Goal: Task Accomplishment & Management: Complete application form

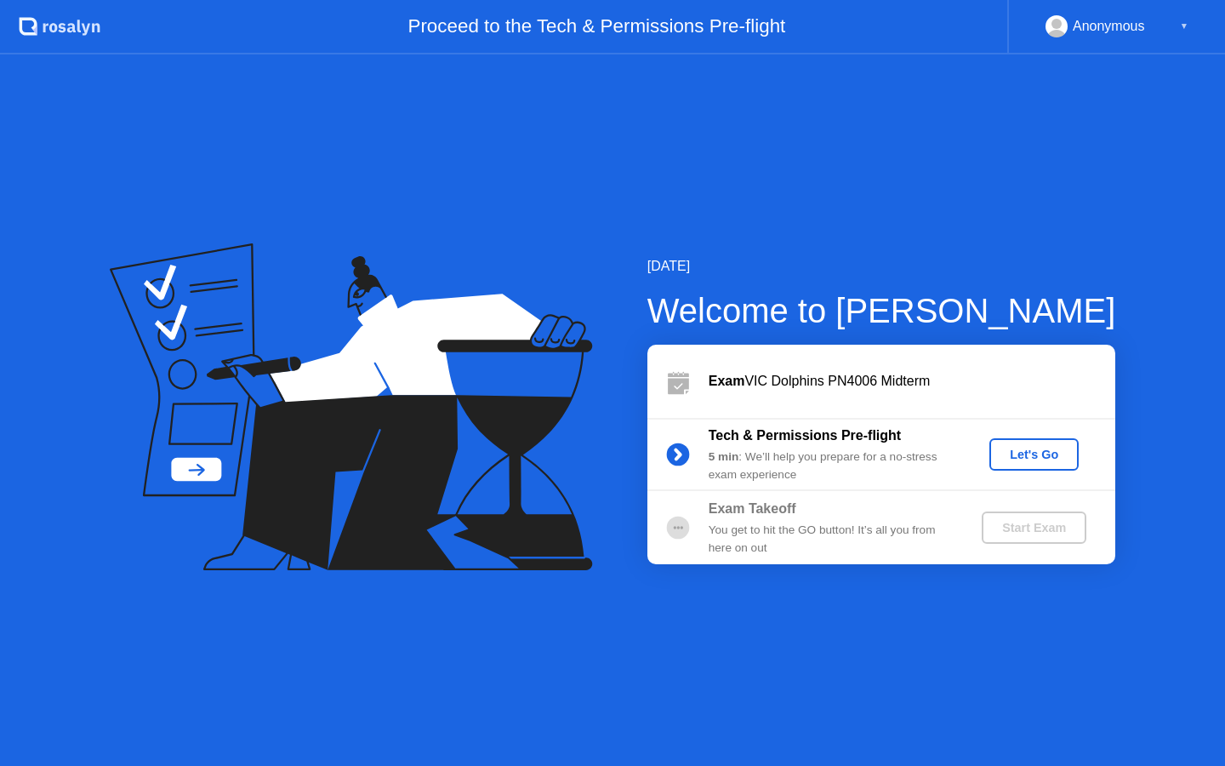
click at [1029, 458] on div "Let's Go" at bounding box center [1034, 455] width 76 height 14
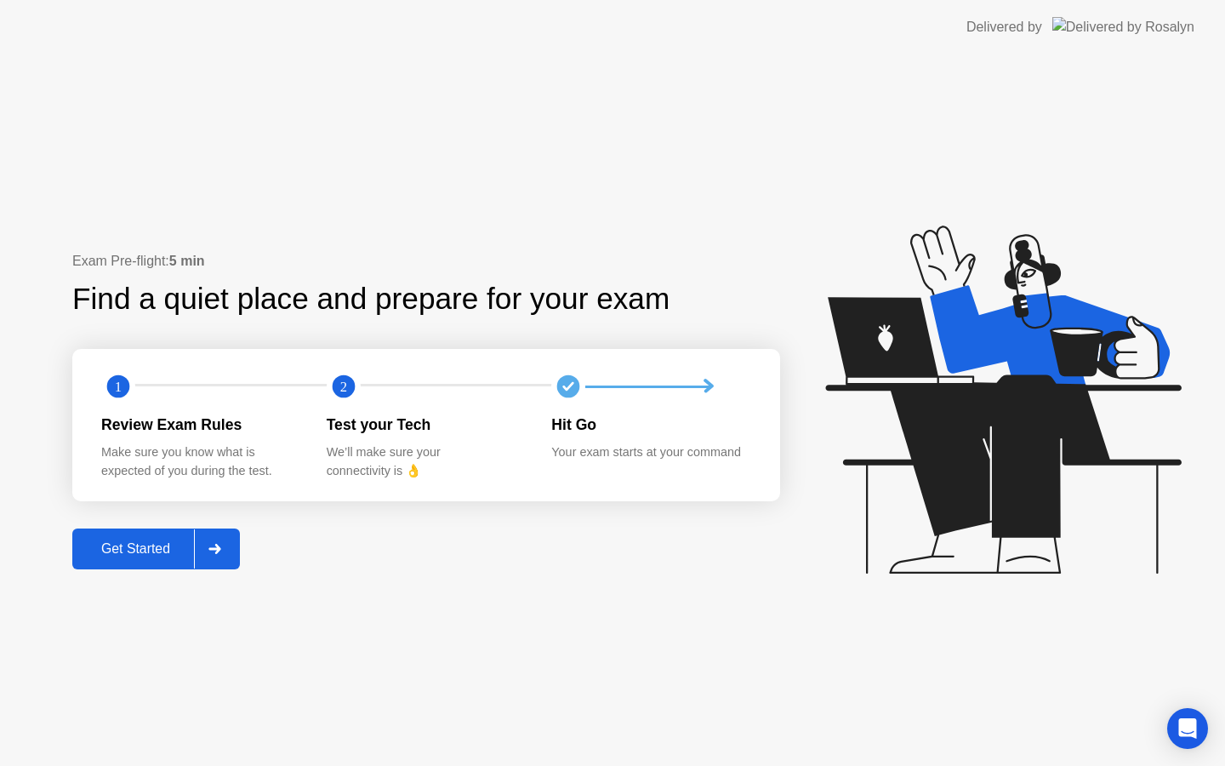
click at [117, 548] on div "Get Started" at bounding box center [135, 548] width 117 height 15
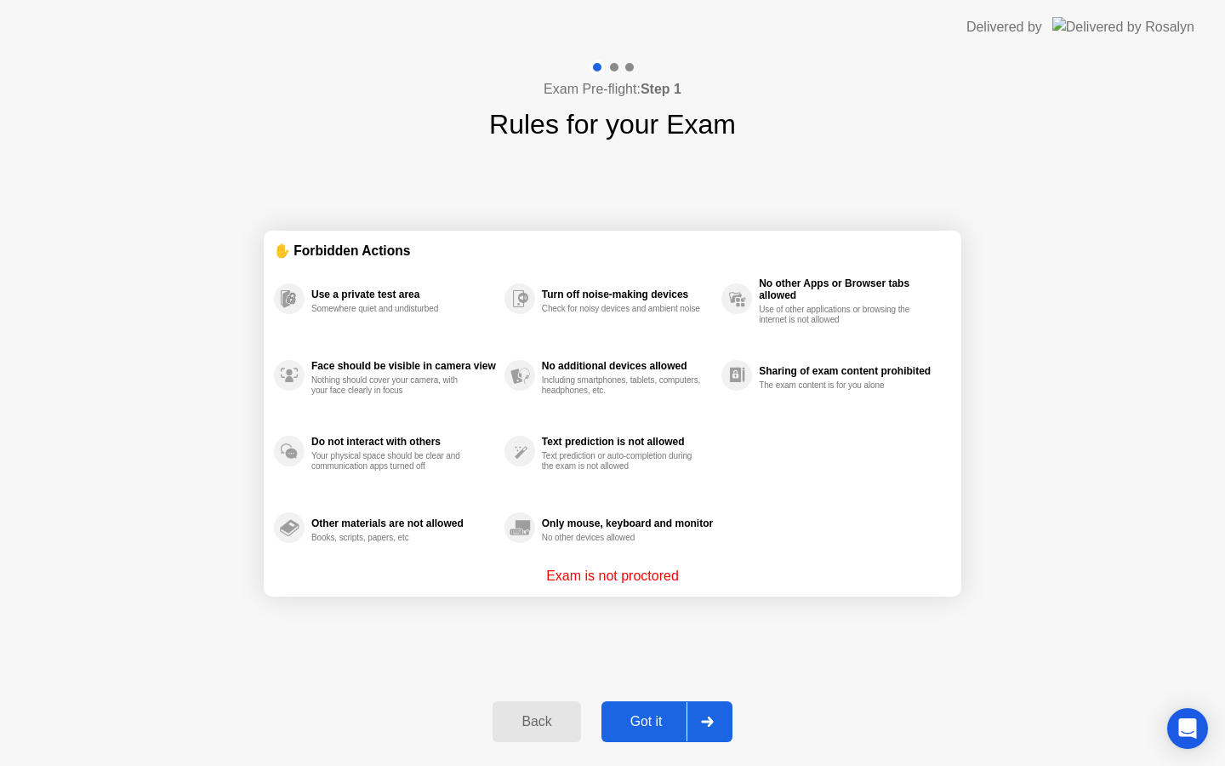
click at [633, 728] on div "Got it" at bounding box center [647, 721] width 80 height 15
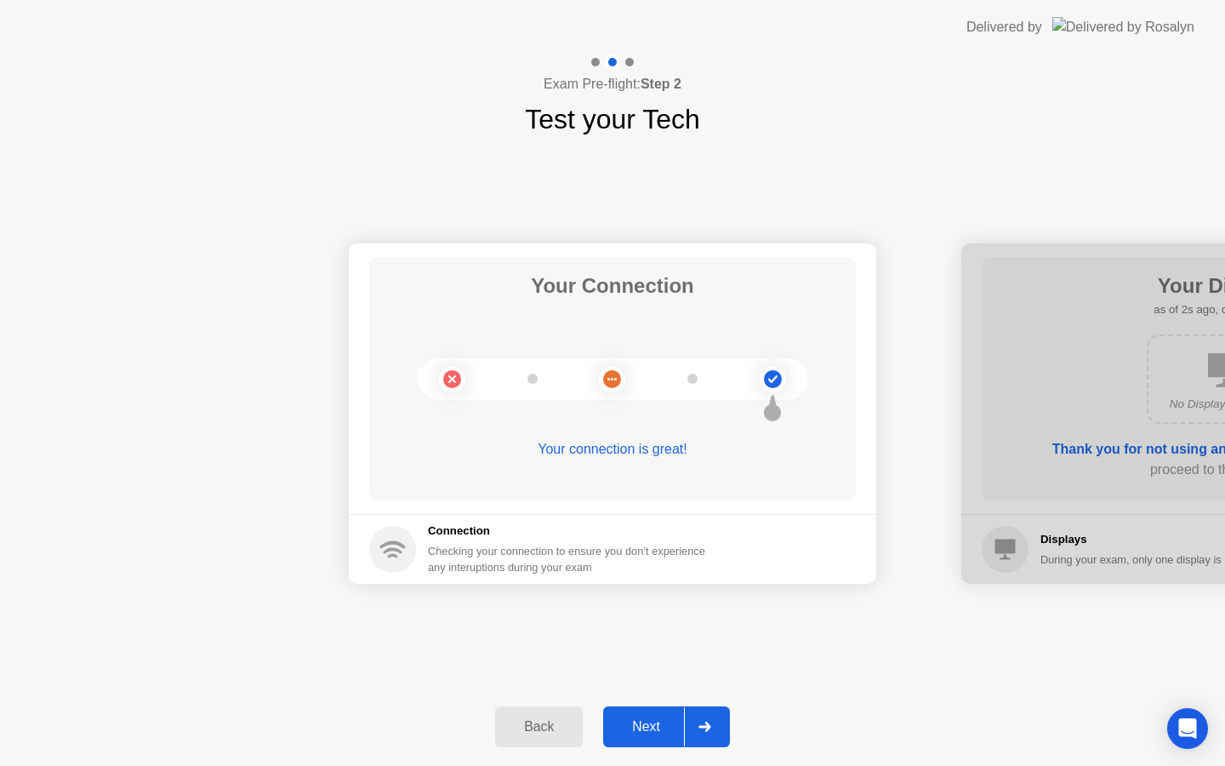
click at [653, 728] on div "Next" at bounding box center [646, 726] width 76 height 15
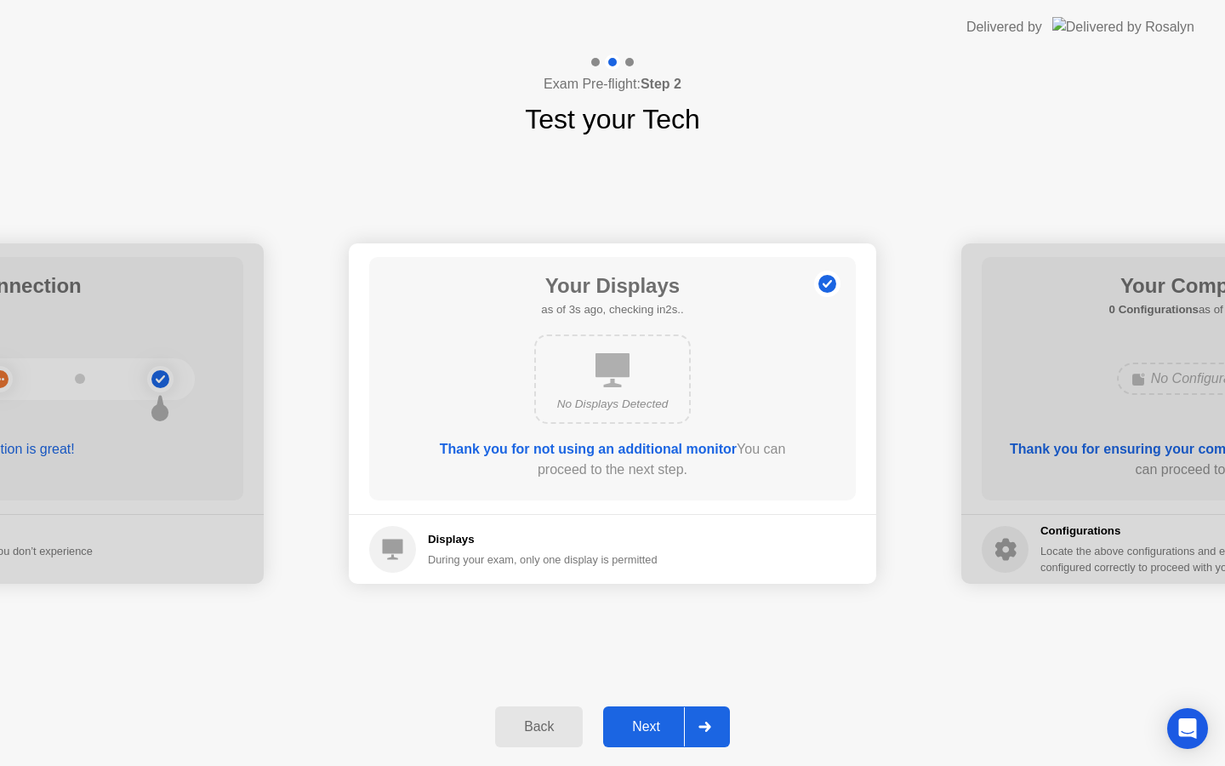
click at [653, 728] on div "Next" at bounding box center [646, 726] width 76 height 15
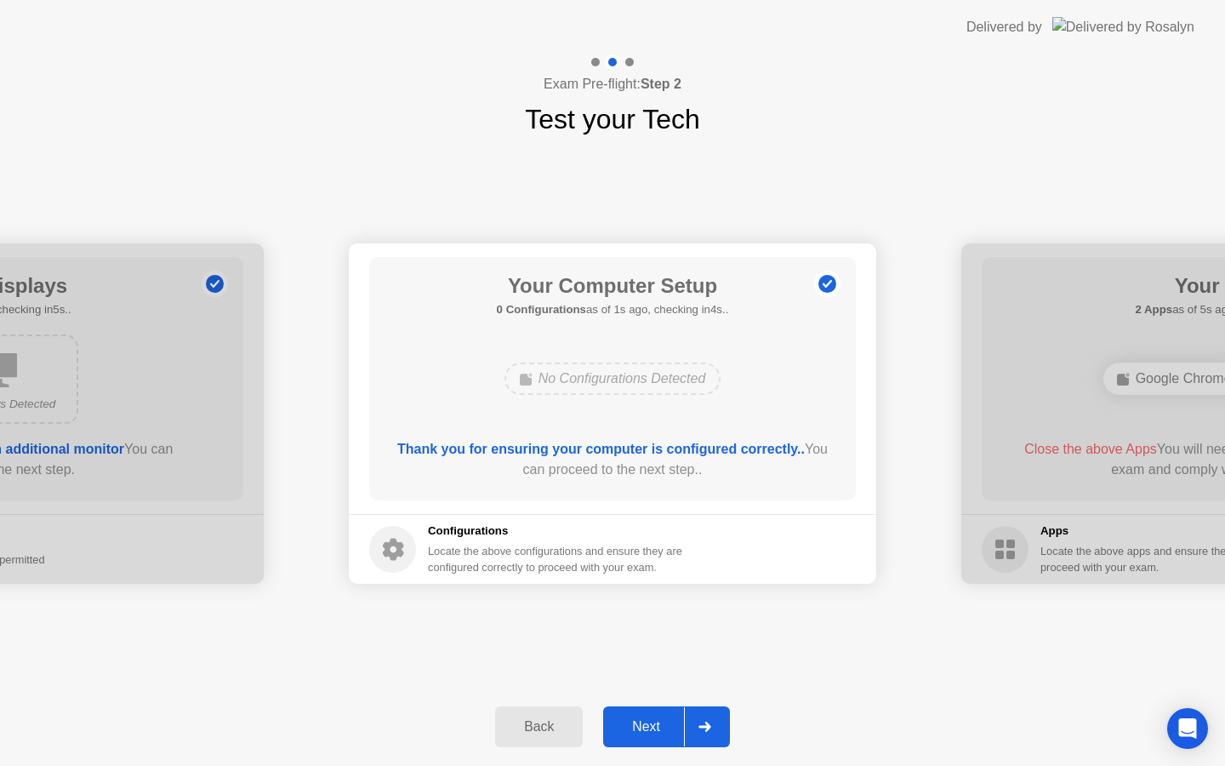
click at [653, 728] on div "Next" at bounding box center [646, 726] width 76 height 15
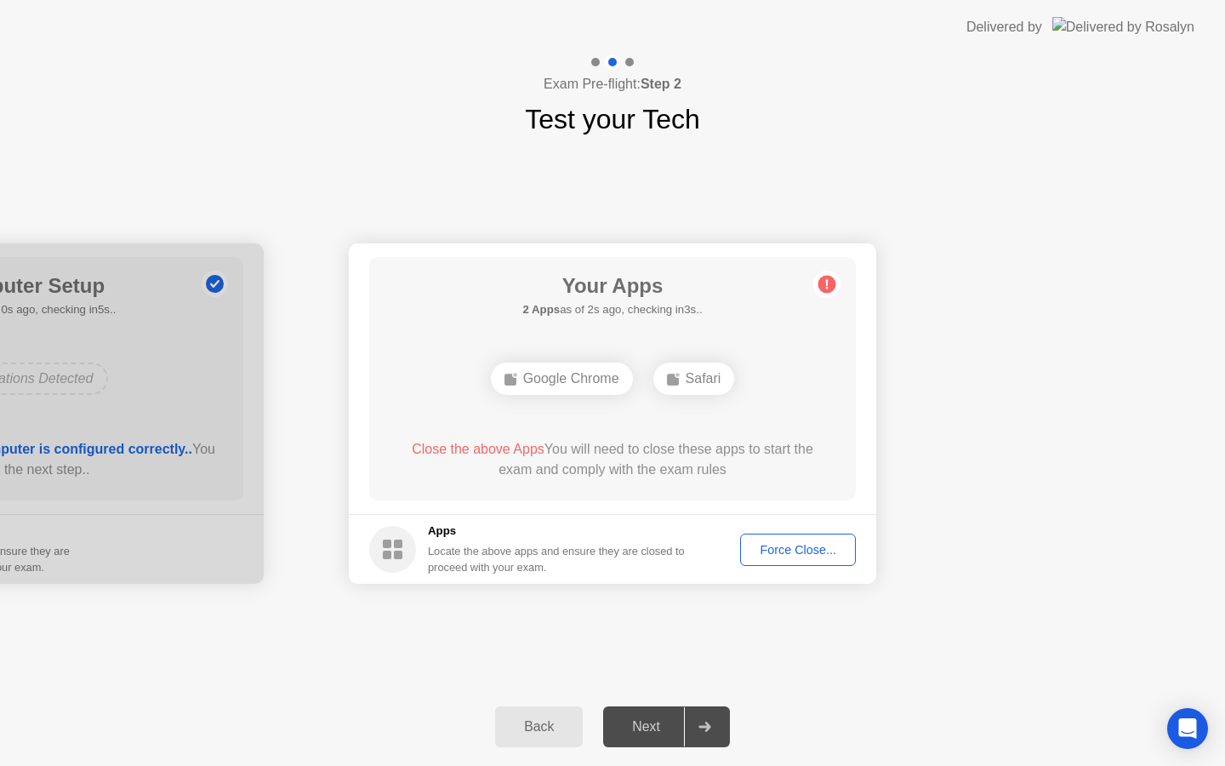
click at [795, 550] on div "Force Close..." at bounding box center [798, 550] width 104 height 14
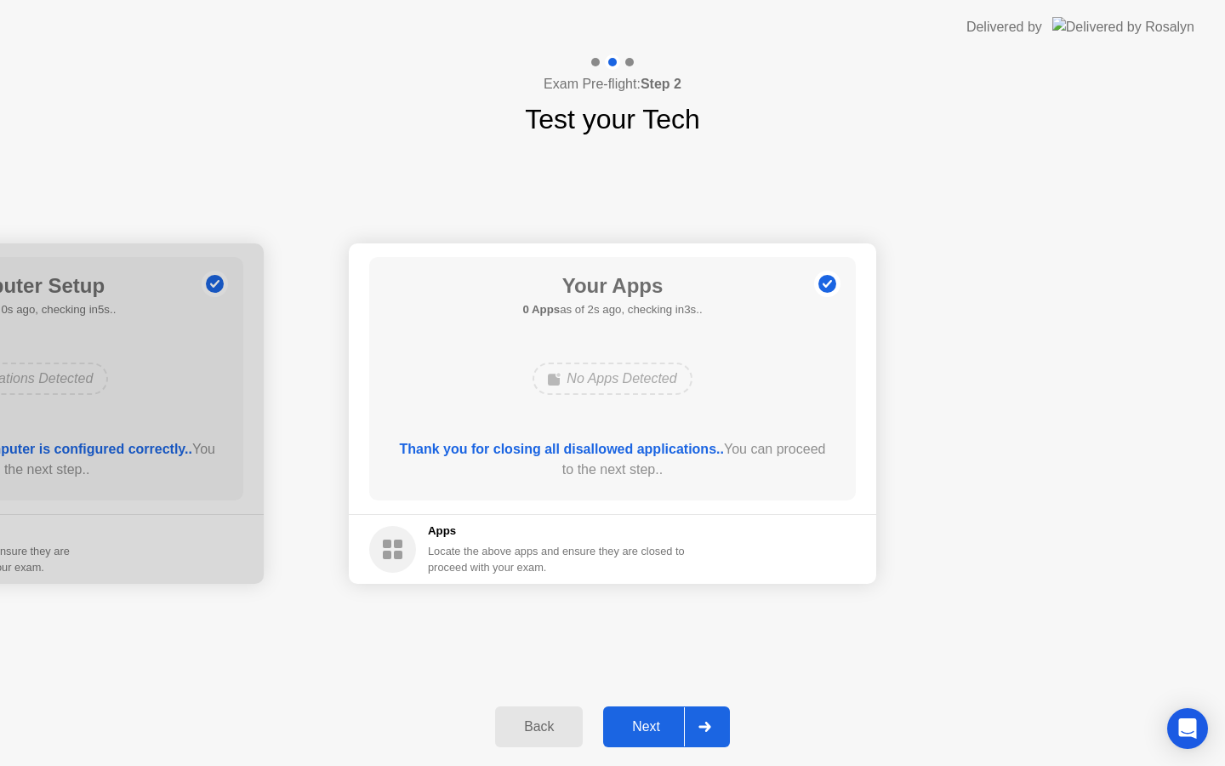
click at [638, 722] on div "Next" at bounding box center [646, 726] width 76 height 15
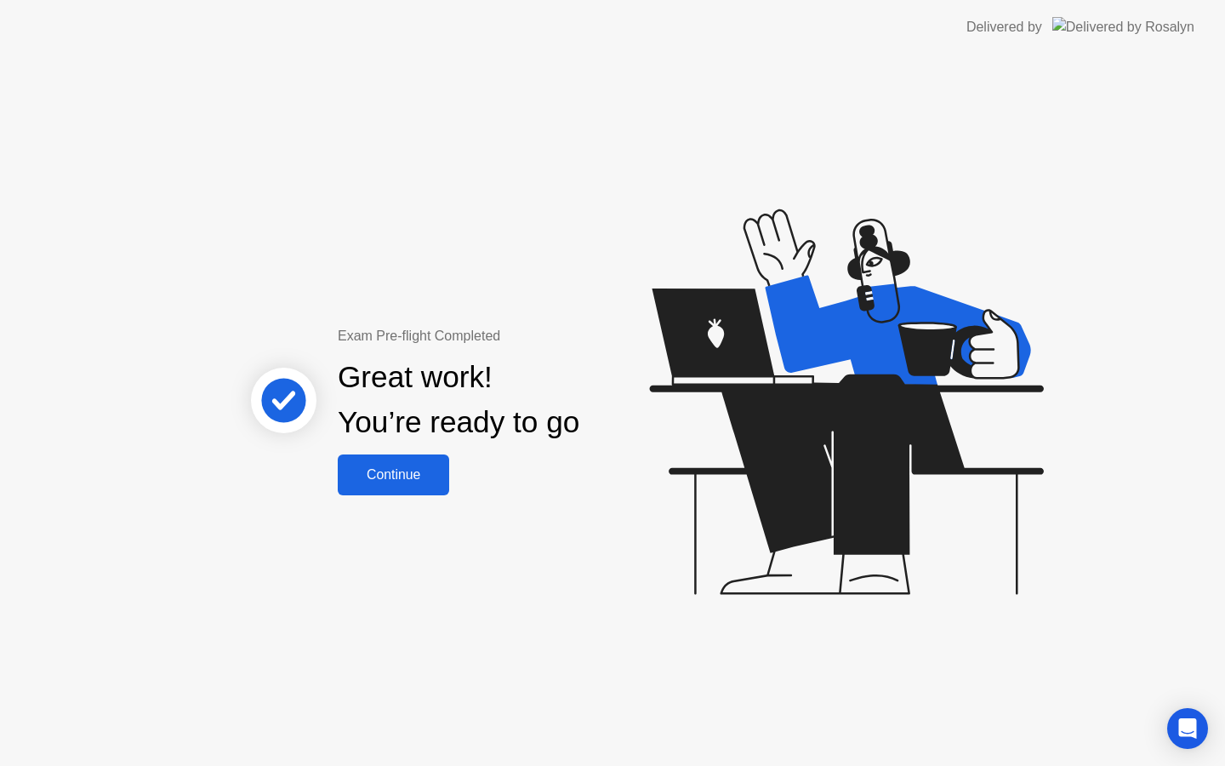
click at [412, 478] on div "Continue" at bounding box center [393, 474] width 101 height 15
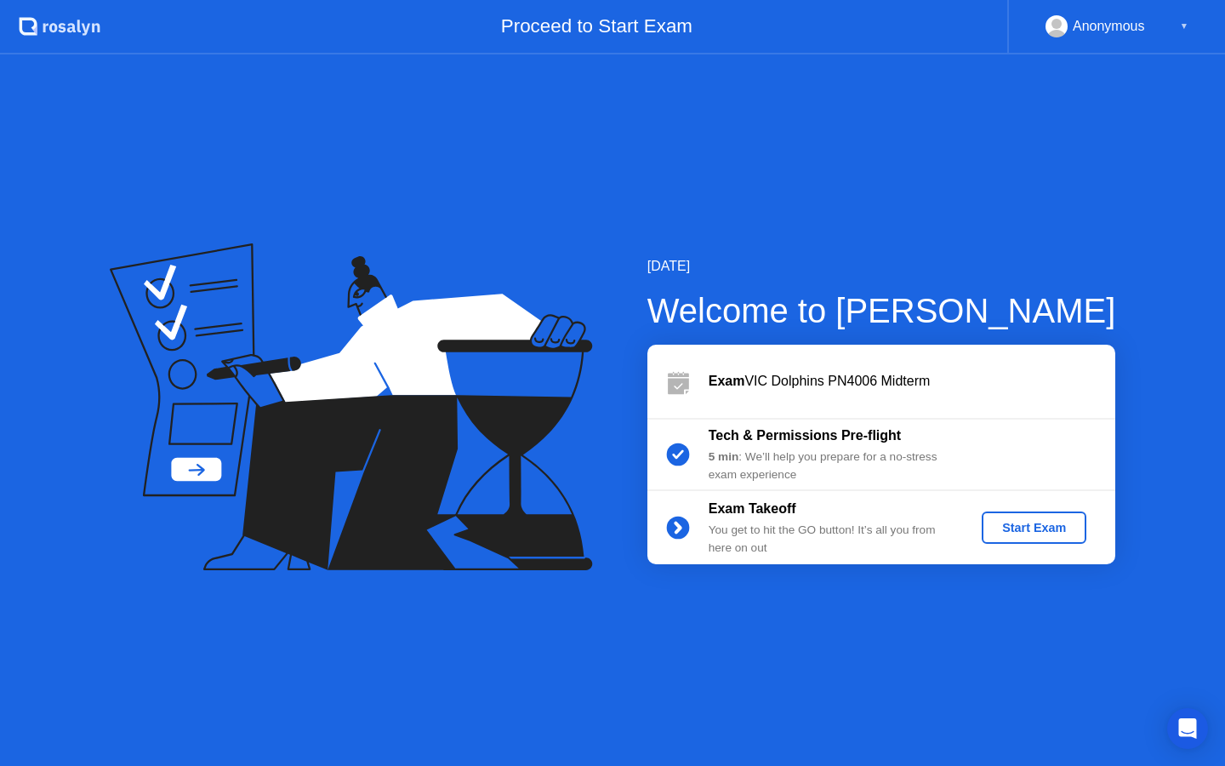
click at [1009, 525] on div "Start Exam" at bounding box center [1034, 528] width 91 height 14
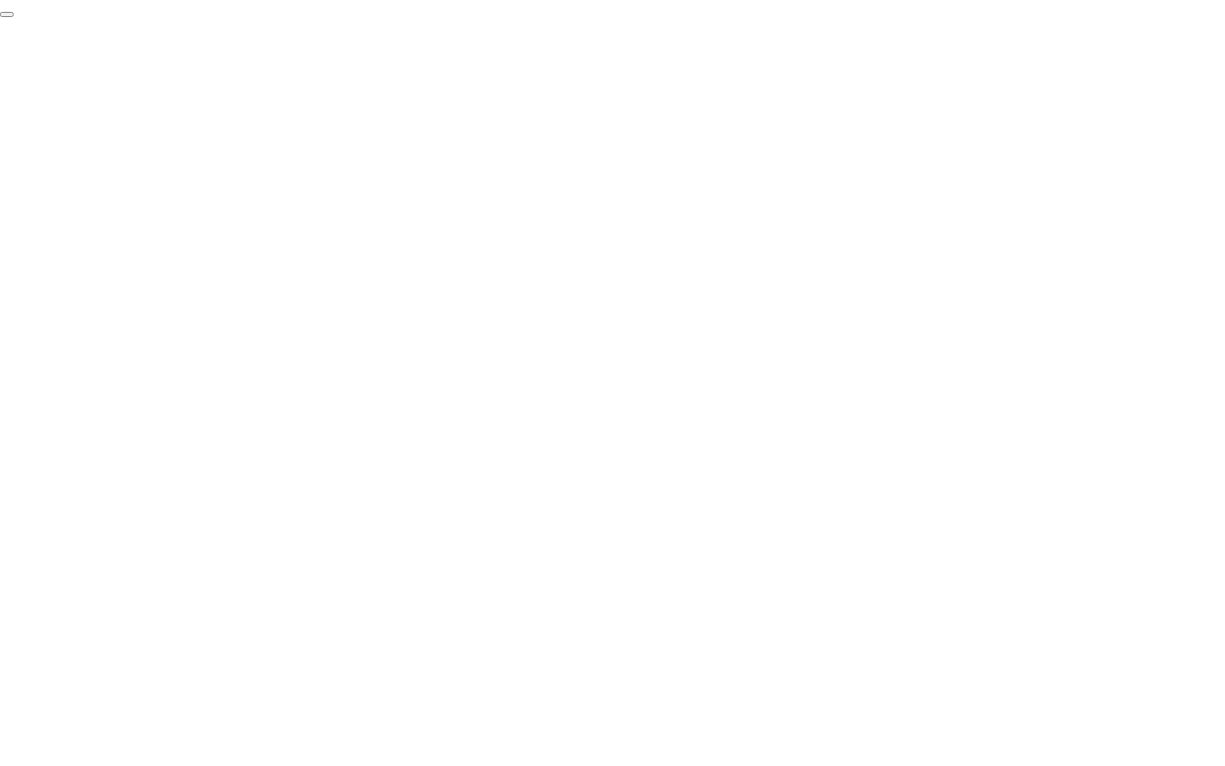
click div "End Proctoring Session"
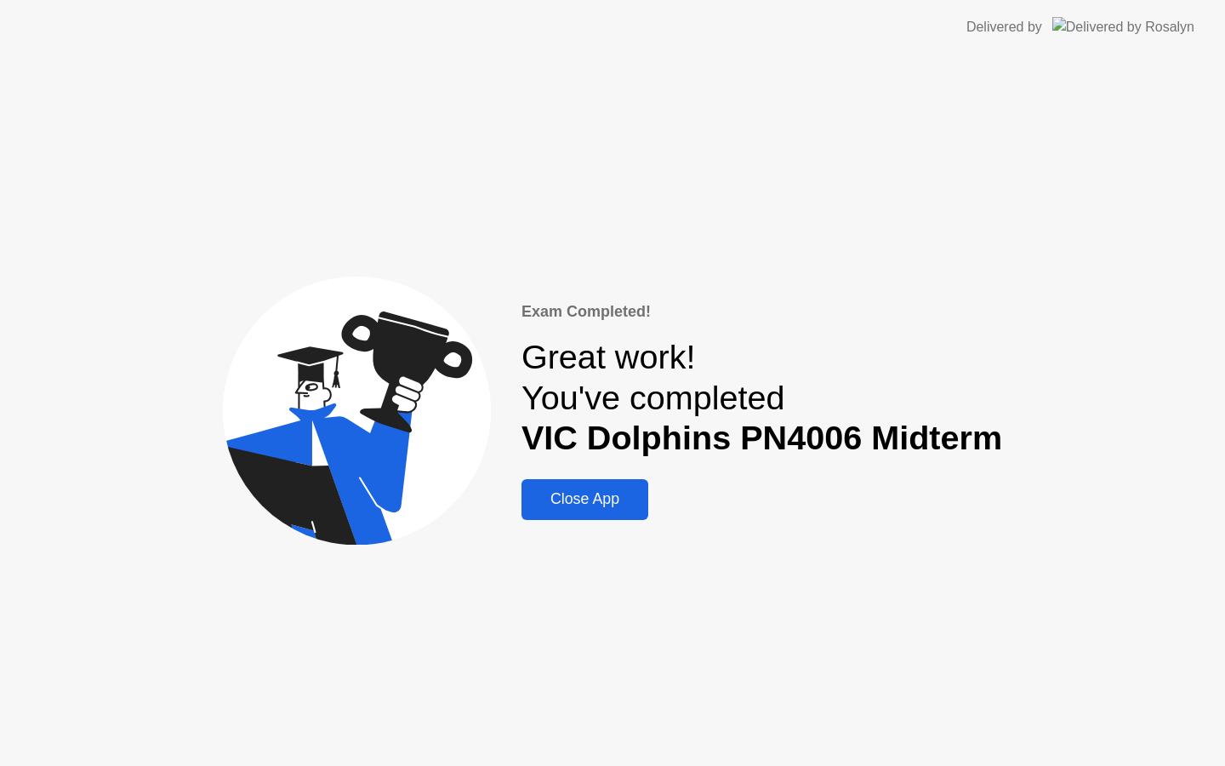
click at [602, 496] on div "Close App" at bounding box center [585, 499] width 117 height 18
